Goal: Task Accomplishment & Management: Use online tool/utility

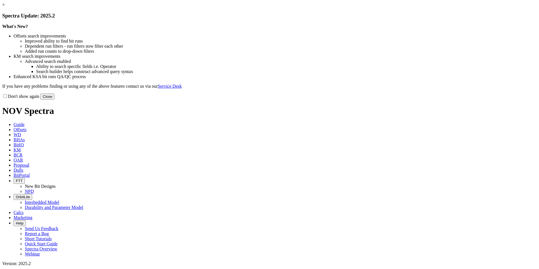
click at [54, 100] on button "Close" at bounding box center [47, 97] width 14 height 6
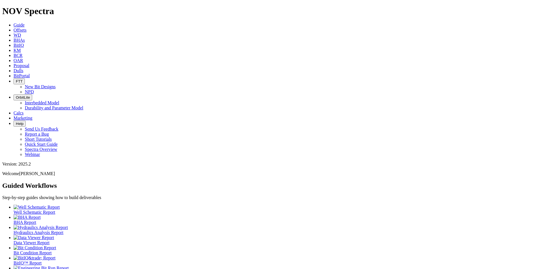
click at [29, 63] on link "Proposal" at bounding box center [22, 65] width 16 height 5
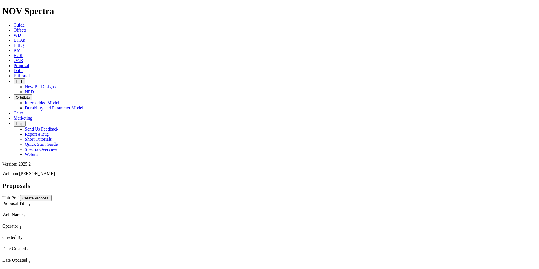
scroll to position [7, 0]
select select "field"
select select "location"
select select "province"
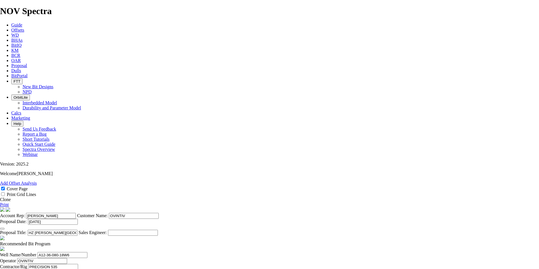
click at [11, 197] on link "Clone" at bounding box center [5, 199] width 11 height 5
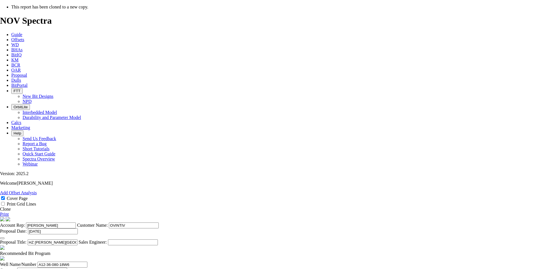
select select "field"
select select "location"
select select "province"
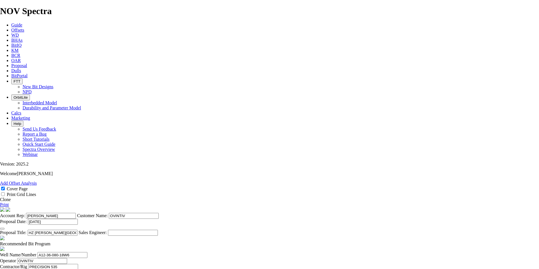
click at [2, 229] on icon "button" at bounding box center [2, 229] width 0 height 0
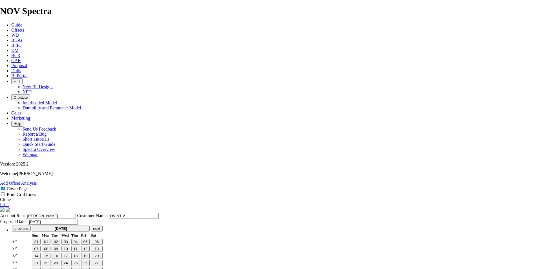
type input "[DATE]"
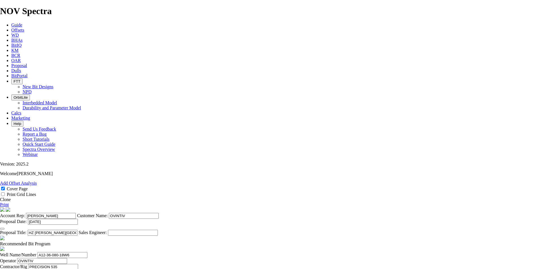
click at [78, 230] on input "HZ [PERSON_NAME][GEOGRAPHIC_DATA] A12-36-080-18W6 ([PERSON_NAME] B1)" at bounding box center [53, 233] width 50 height 6
type input "HZ [PERSON_NAME] CREEK C12-36-080-18W6 ([PERSON_NAME] B1)"
click at [50, 241] on span at bounding box center [50, 243] width 0 height 5
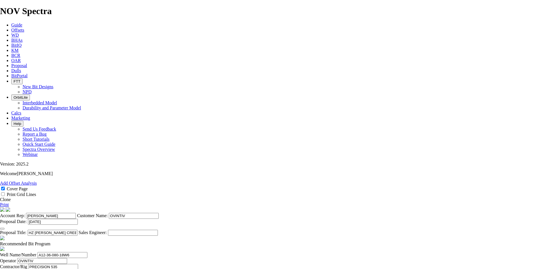
checkbox input "false"
click at [87, 252] on input "A12-36-080-18W6" at bounding box center [63, 255] width 50 height 6
type input "C12-36-080-18W6"
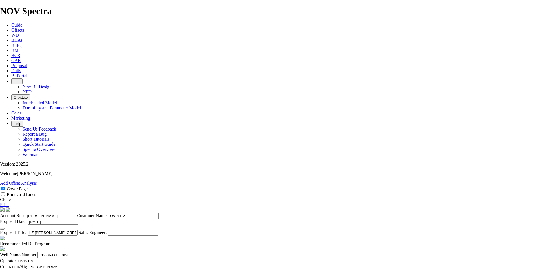
drag, startPoint x: 347, startPoint y: 188, endPoint x: 339, endPoint y: 189, distance: 8.0
type input "BH:04-25-080-18W6"
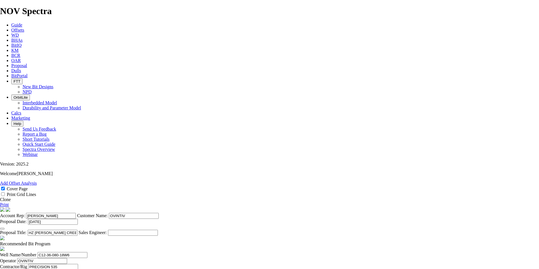
type input "[DATE]"
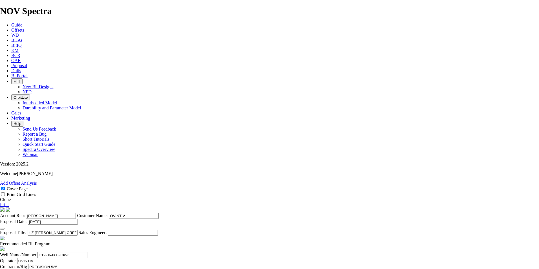
scroll to position [121, 0]
type input "1"
type input "1831"
type input "1381"
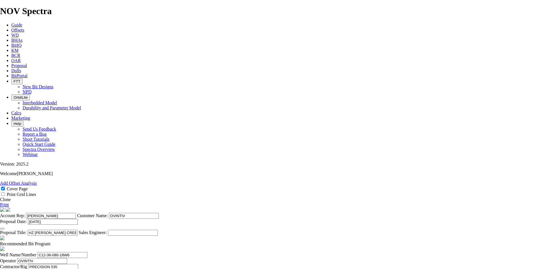
type input "27.62"
type input "KOP @ 1831m"
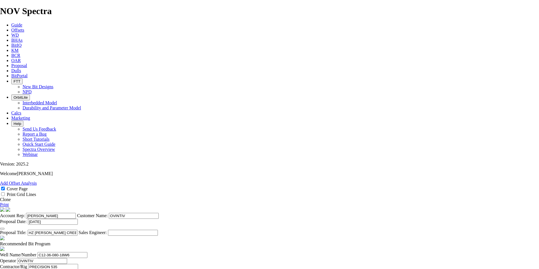
type input "2211"
type input "380"
drag, startPoint x: 289, startPoint y: 190, endPoint x: 385, endPoint y: 198, distance: 96.0
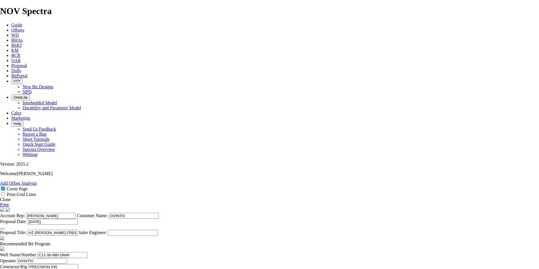
type input "25.333"
drag, startPoint x: 235, startPoint y: 205, endPoint x: 212, endPoint y: 204, distance: 22.9
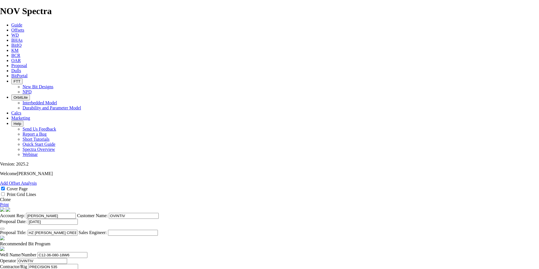
type input "5162"
type input "2951"
drag, startPoint x: 289, startPoint y: 205, endPoint x: 350, endPoint y: 212, distance: 61.3
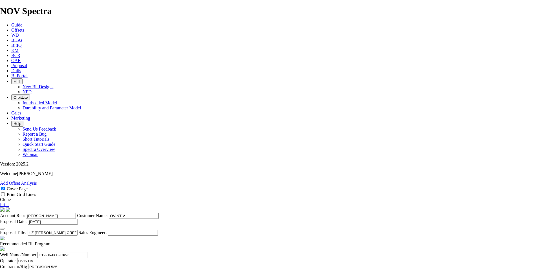
scroll to position [0, 0]
type input "44.712"
drag, startPoint x: 330, startPoint y: 207, endPoint x: 308, endPoint y: 208, distance: 22.0
drag, startPoint x: 328, startPoint y: 205, endPoint x: 313, endPoint y: 205, distance: 15.0
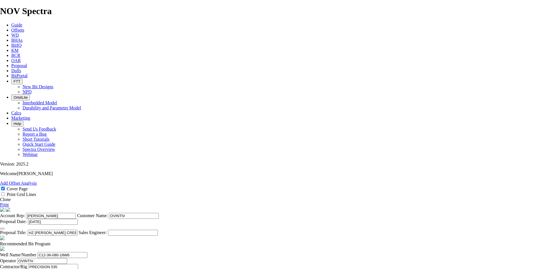
type input "70"
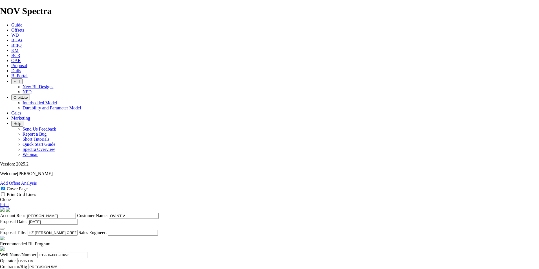
scroll to position [0, 2]
drag, startPoint x: 290, startPoint y: 205, endPoint x: 445, endPoint y: 236, distance: 157.4
type input "42.1571"
